Goal: Transaction & Acquisition: Purchase product/service

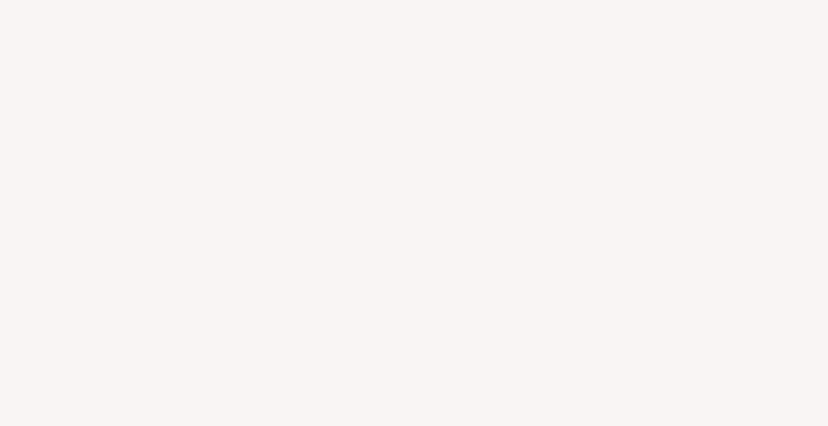
select select "NZ"
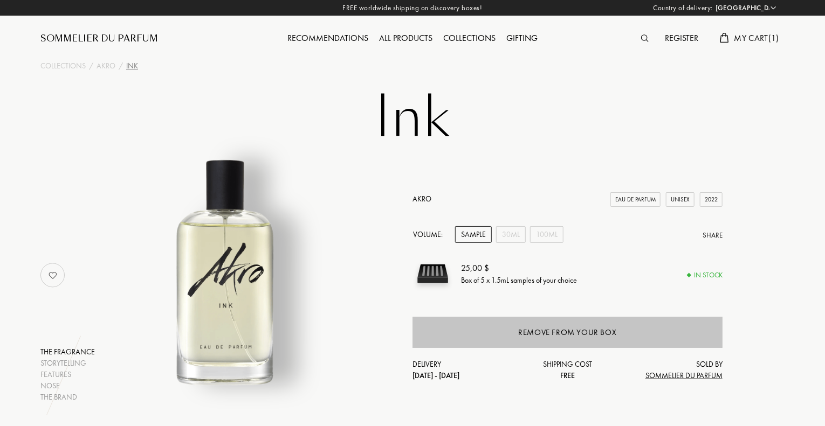
click at [515, 330] on div "Remove from your box" at bounding box center [567, 332] width 310 height 31
click at [531, 324] on div "Remove from your box" at bounding box center [567, 332] width 310 height 31
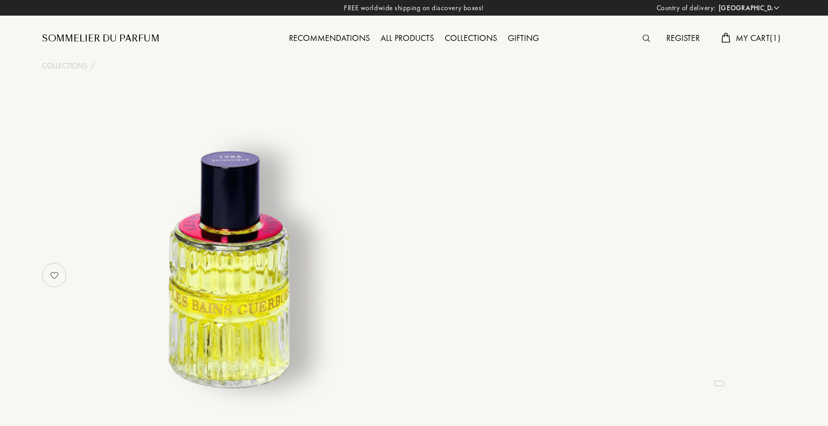
select select "NZ"
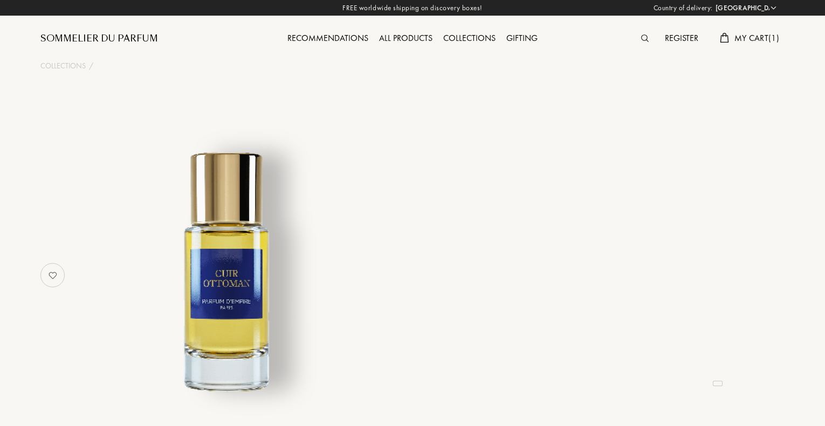
select select "NZ"
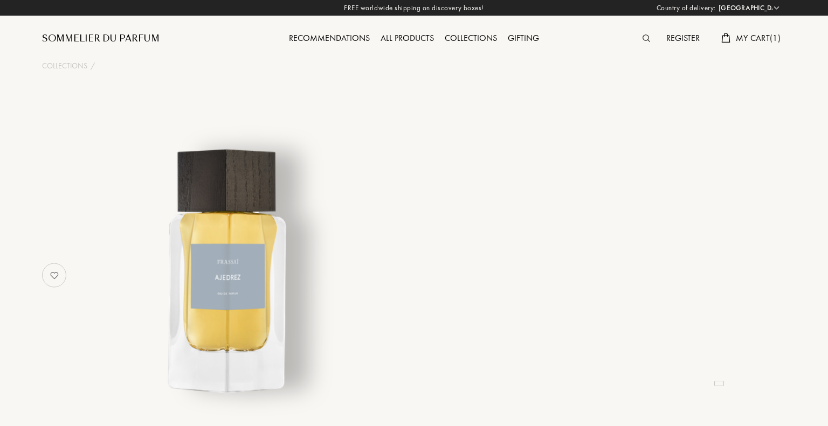
select select "NZ"
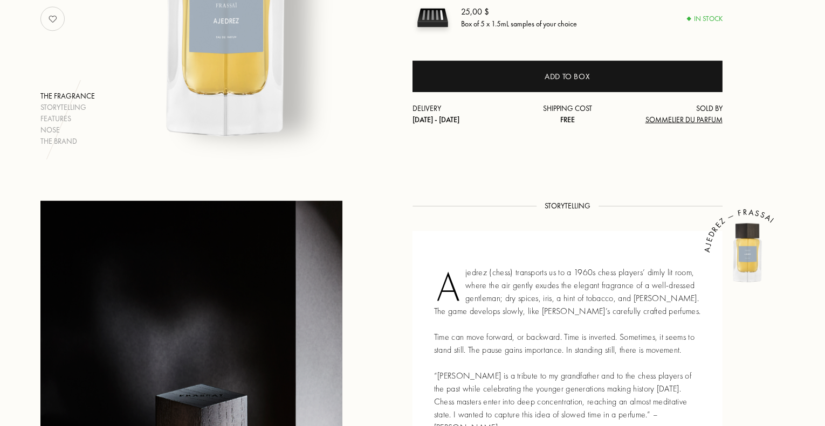
scroll to position [258, 0]
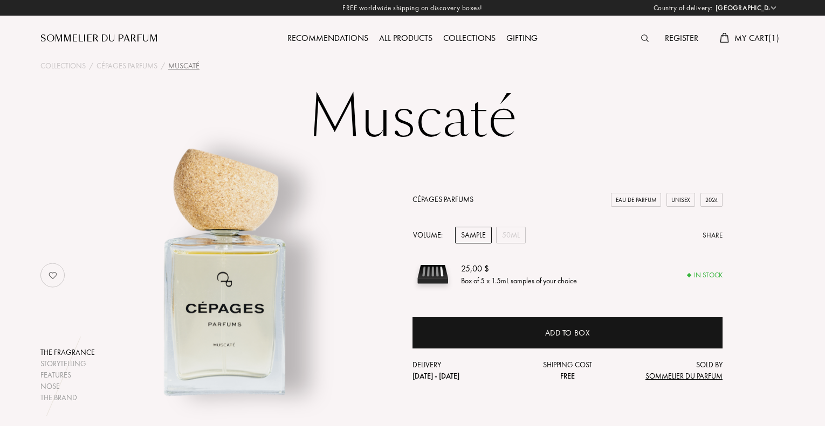
select select "NZ"
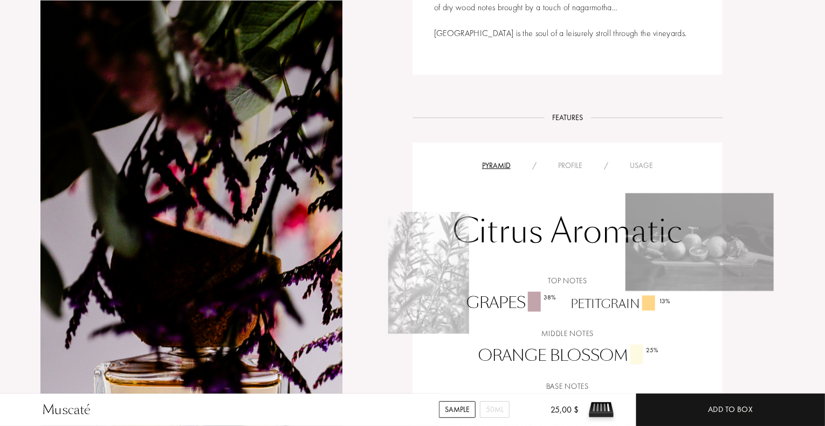
scroll to position [640, 0]
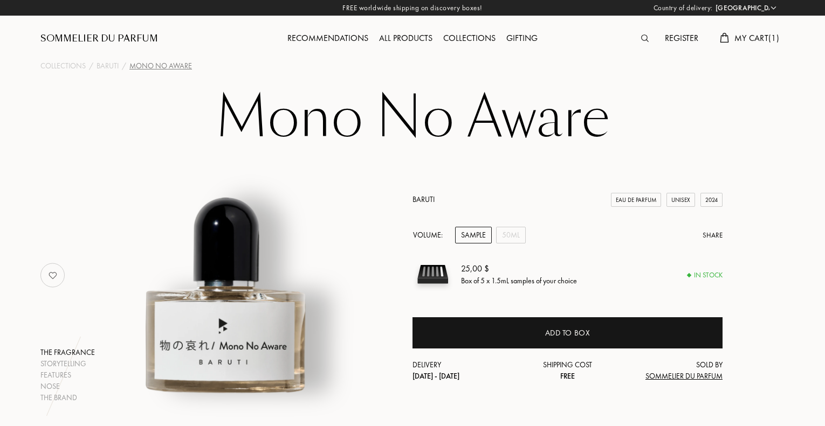
select select "NZ"
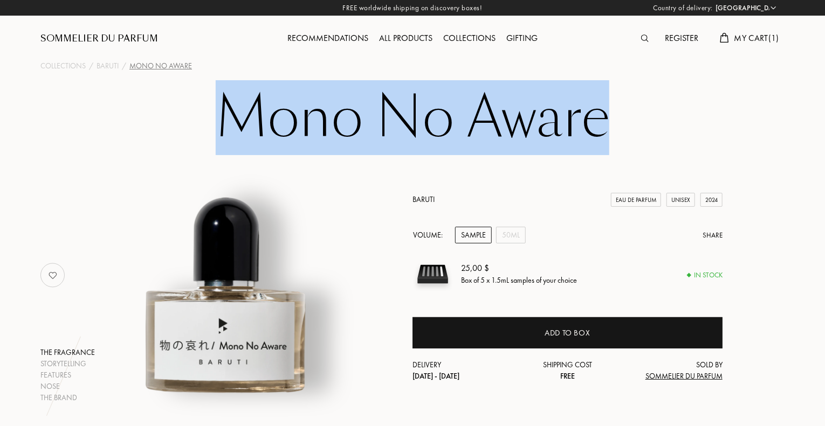
drag, startPoint x: 217, startPoint y: 125, endPoint x: 602, endPoint y: 135, distance: 385.4
click at [602, 135] on h1 "Mono No Aware" at bounding box center [412, 117] width 539 height 59
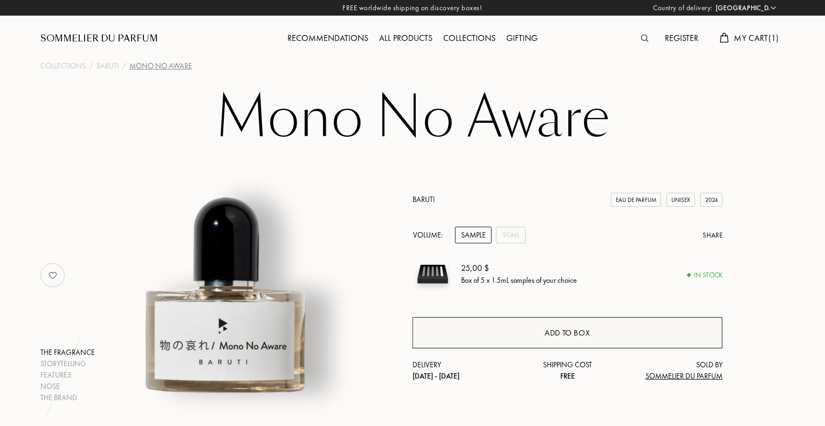
click at [460, 333] on div "Add to box" at bounding box center [567, 332] width 310 height 31
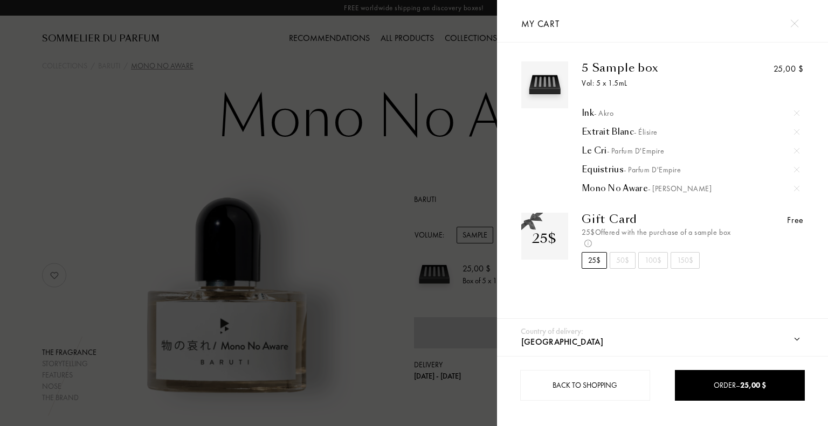
click at [402, 198] on div at bounding box center [248, 213] width 497 height 426
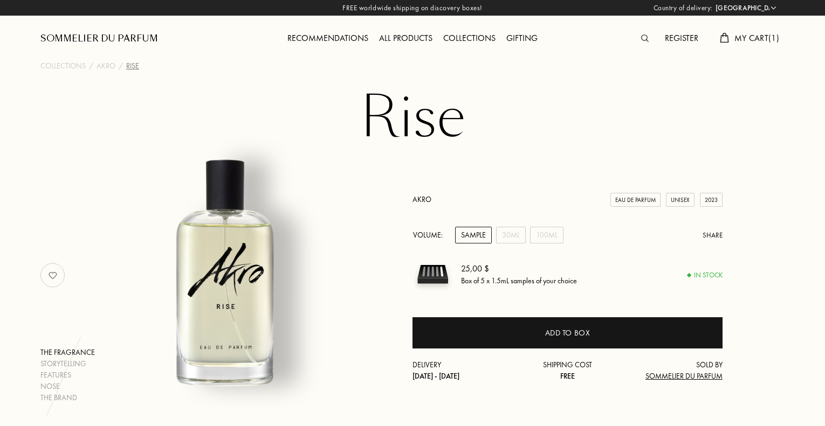
select select "NZ"
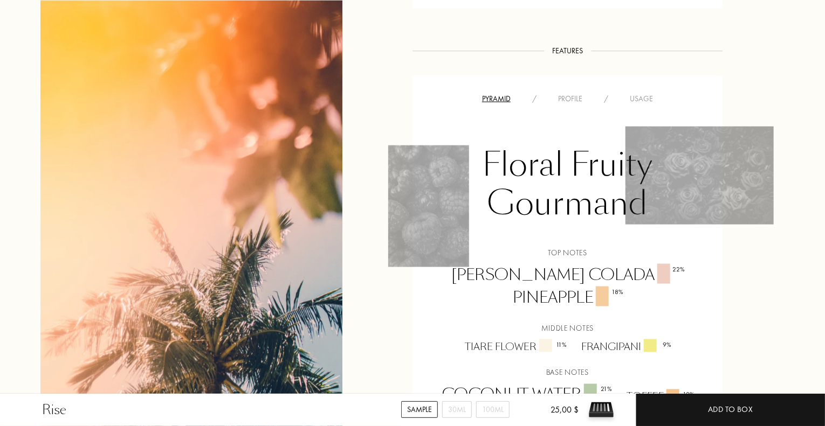
scroll to position [716, 0]
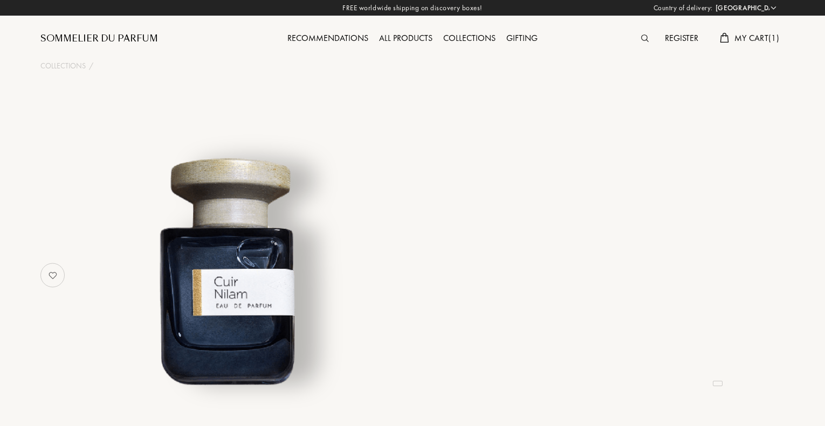
select select "NZ"
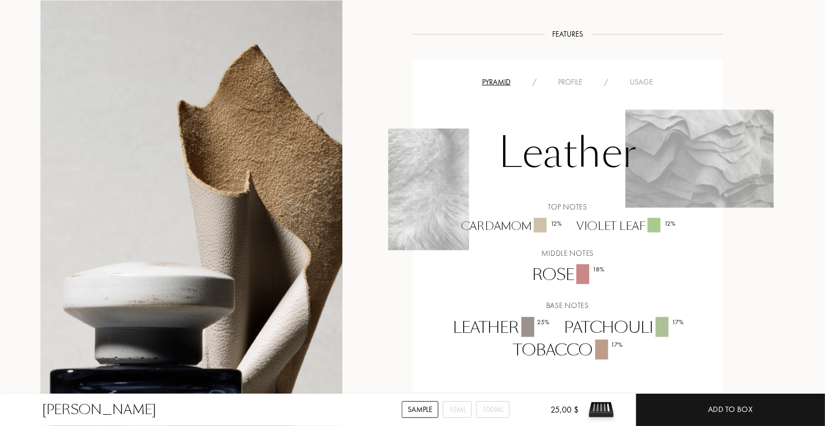
scroll to position [761, 0]
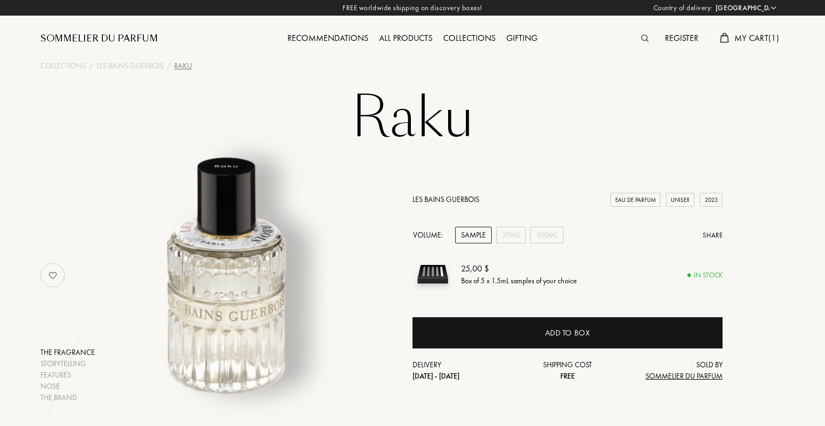
select select "NZ"
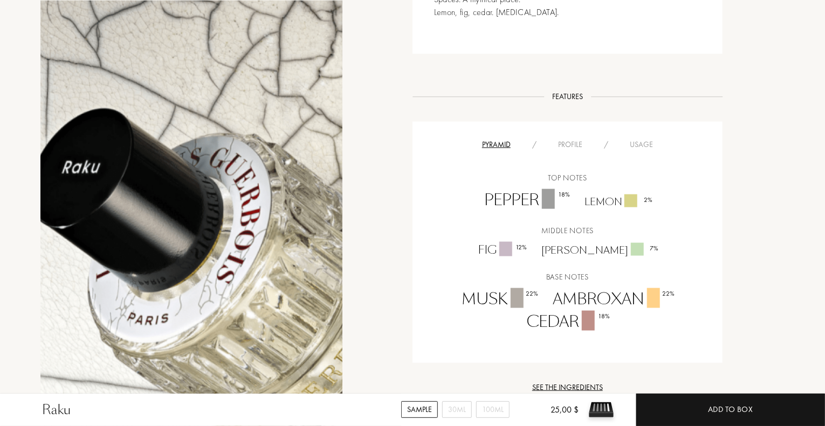
scroll to position [571, 0]
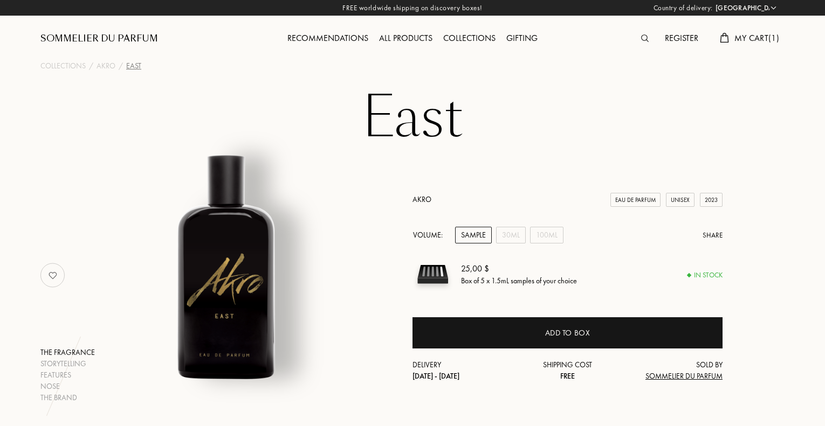
select select "NZ"
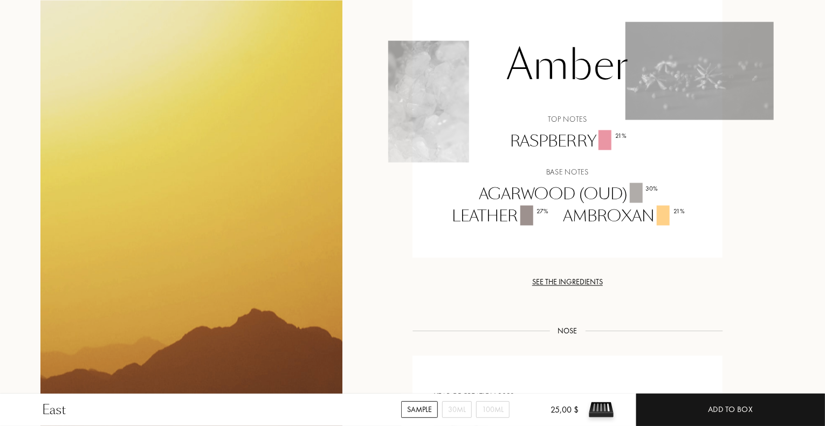
scroll to position [810, 0]
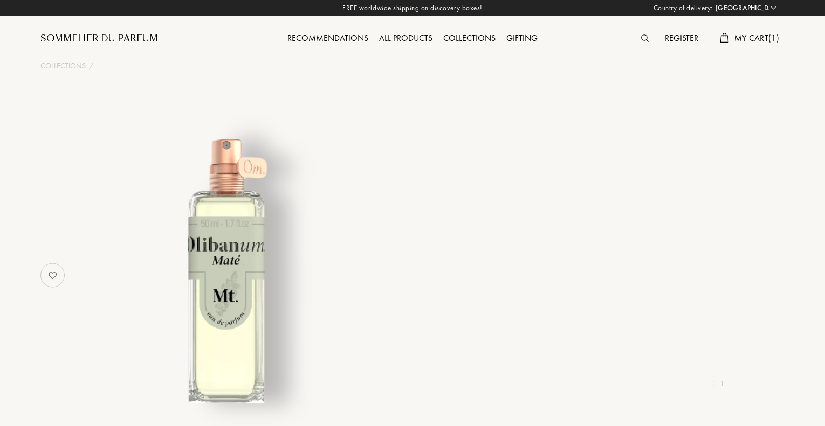
select select "NZ"
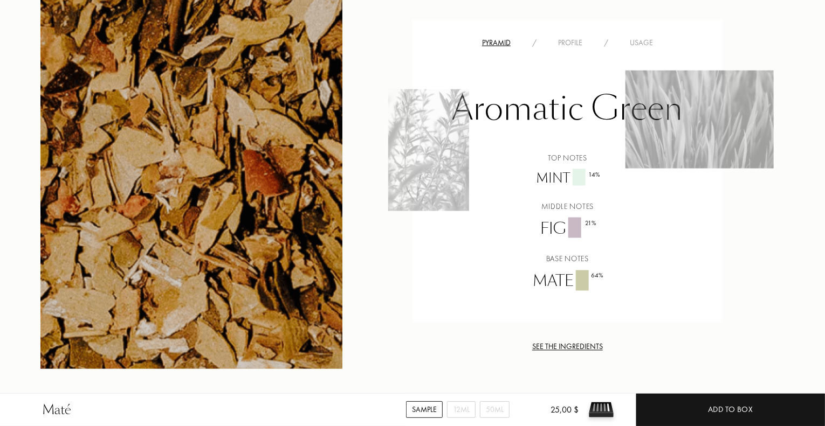
scroll to position [775, 0]
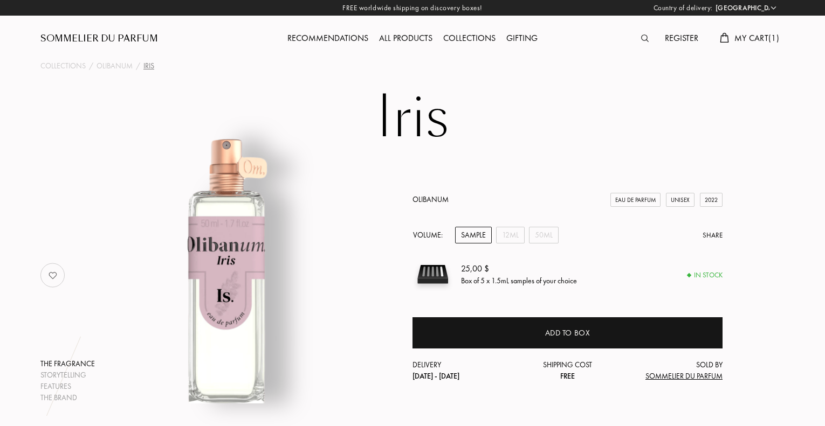
select select "NZ"
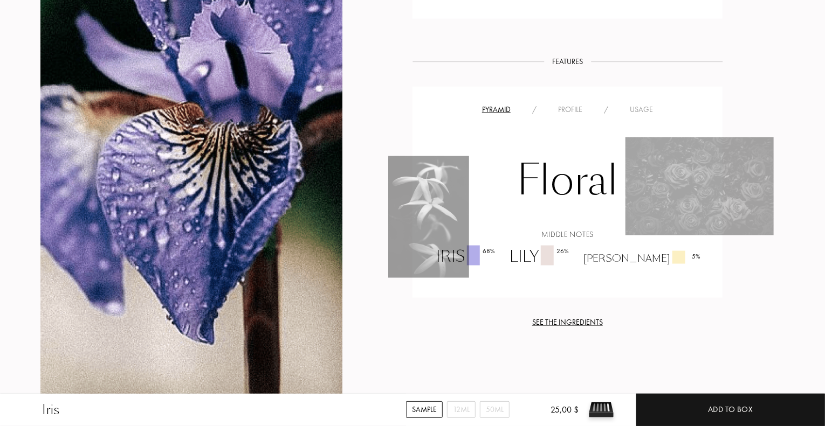
scroll to position [681, 0]
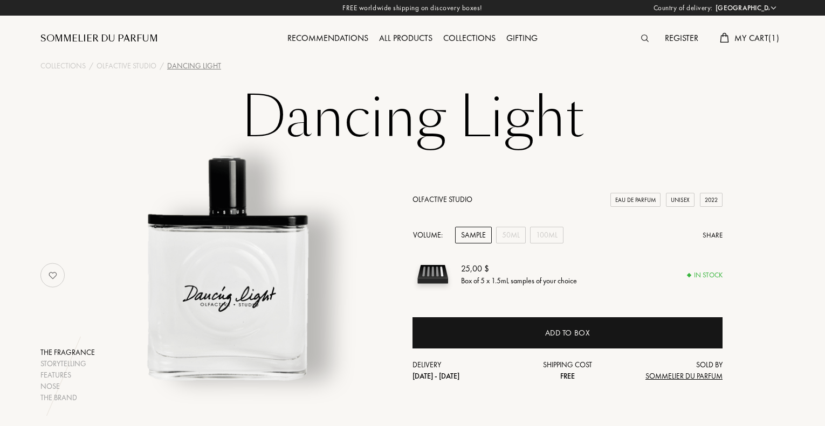
select select "NZ"
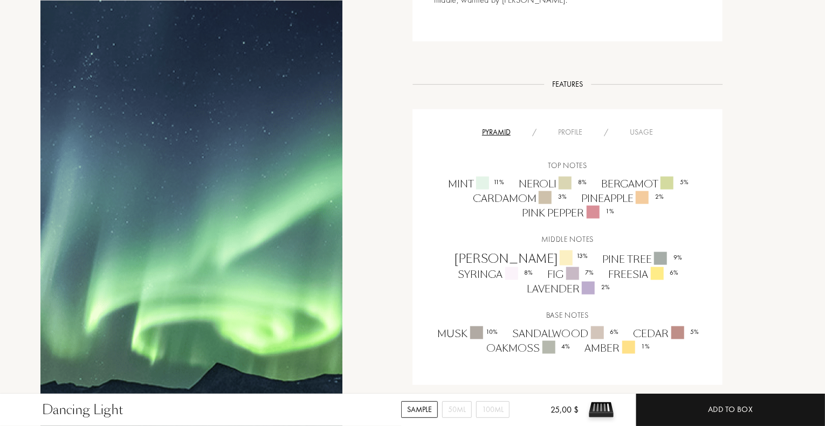
scroll to position [606, 0]
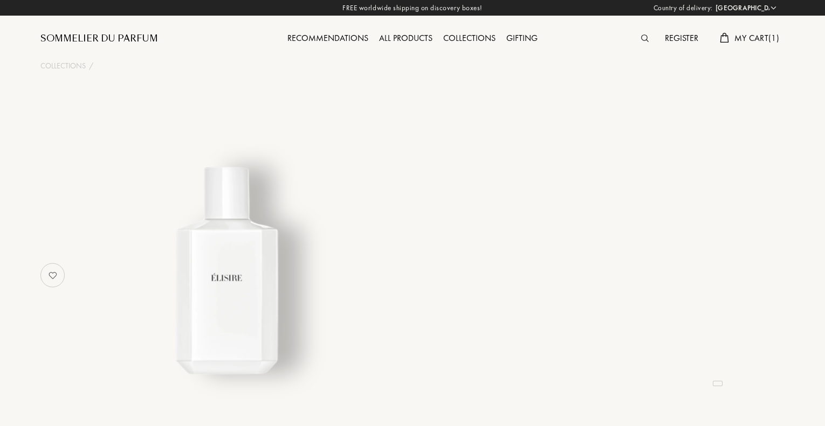
select select "NZ"
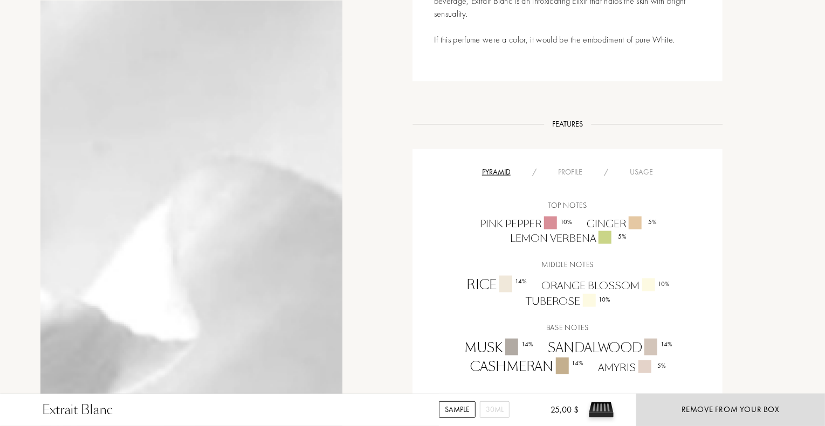
scroll to position [698, 0]
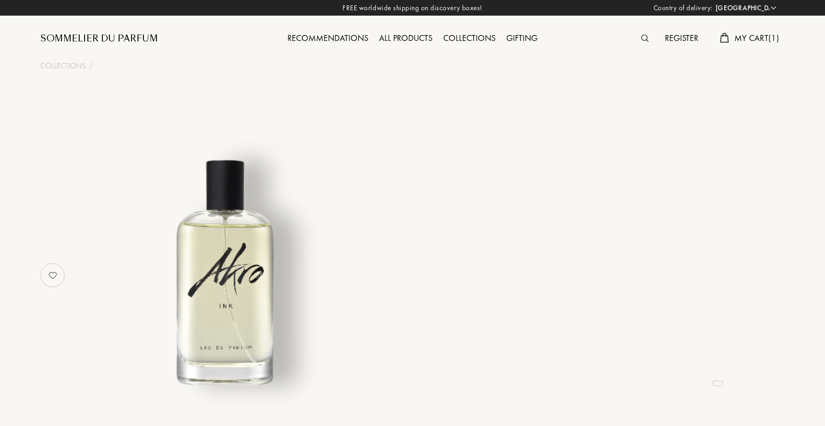
select select "NZ"
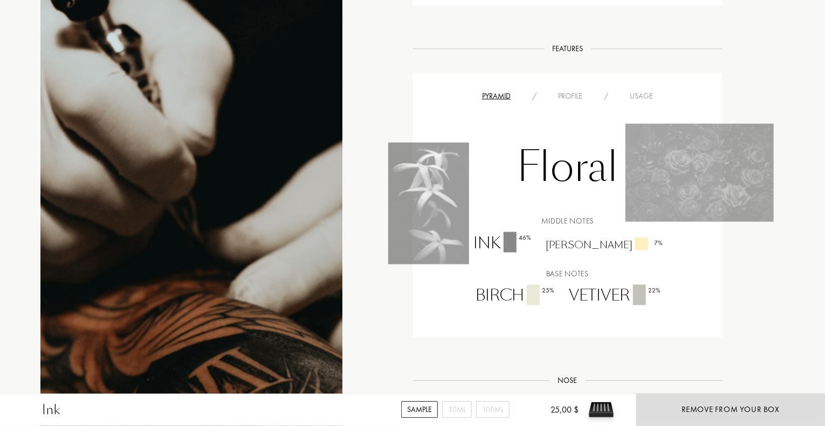
scroll to position [819, 0]
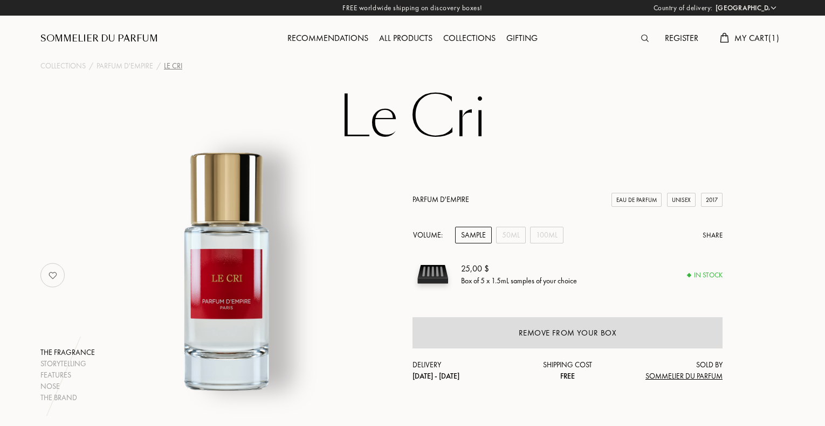
select select "NZ"
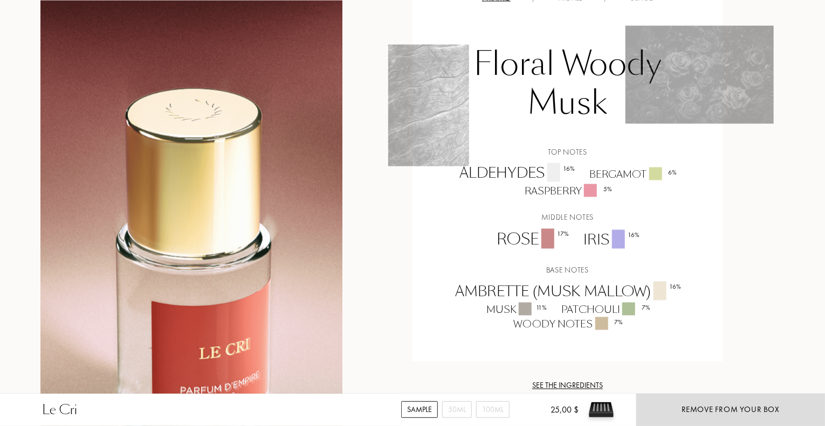
scroll to position [865, 0]
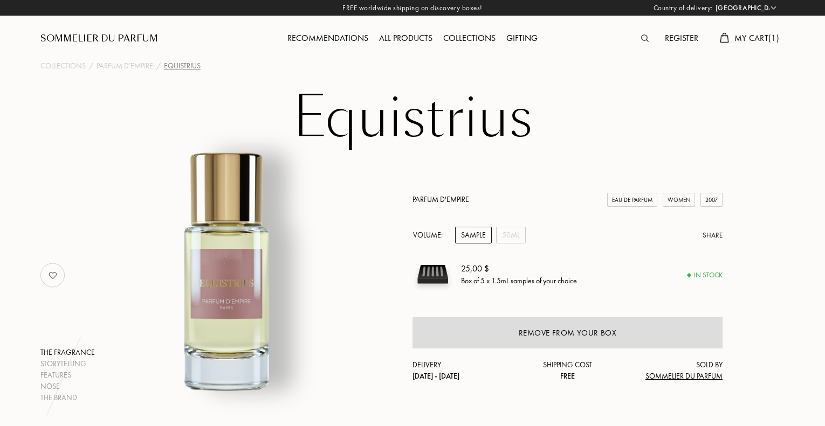
select select "NZ"
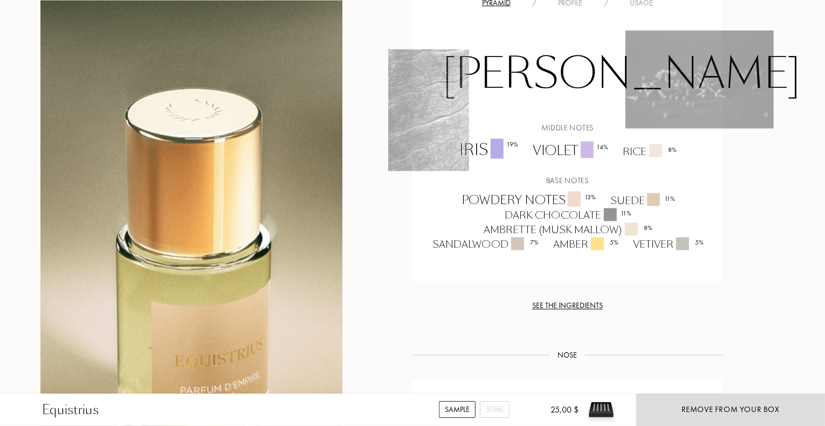
scroll to position [828, 0]
